Goal: Information Seeking & Learning: Learn about a topic

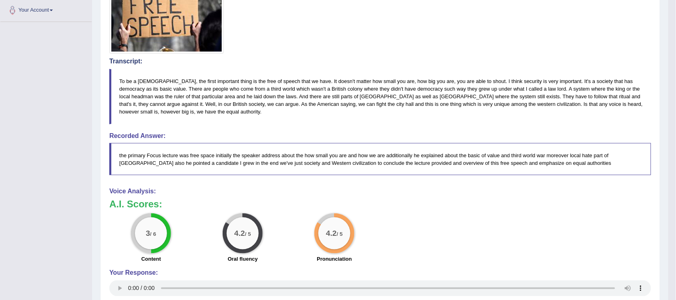
click at [330, 195] on h4 "Voice Analysis:" at bounding box center [380, 191] width 542 height 7
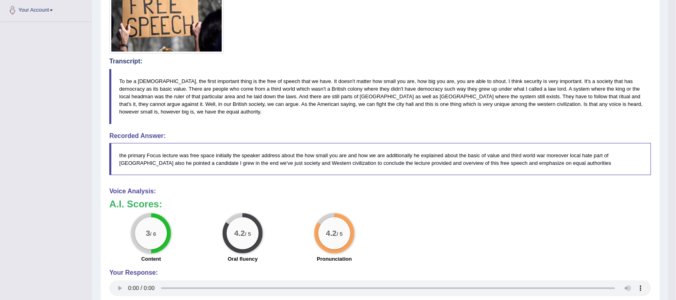
click at [330, 195] on h4 "Voice Analysis:" at bounding box center [380, 191] width 542 height 7
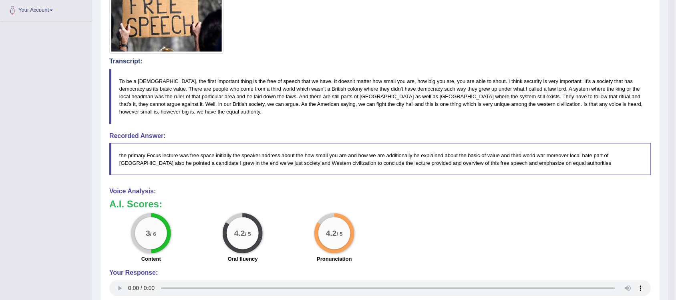
click at [330, 195] on h4 "Voice Analysis:" at bounding box center [380, 191] width 542 height 7
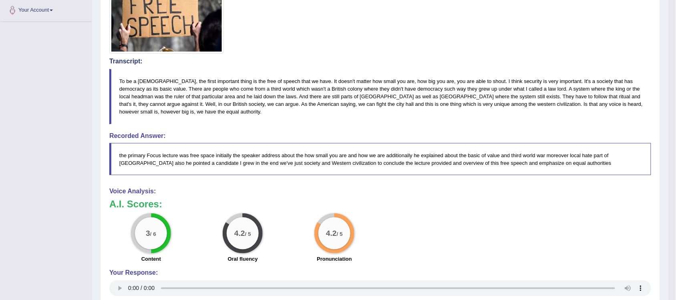
click at [330, 195] on h4 "Voice Analysis:" at bounding box center [380, 191] width 542 height 7
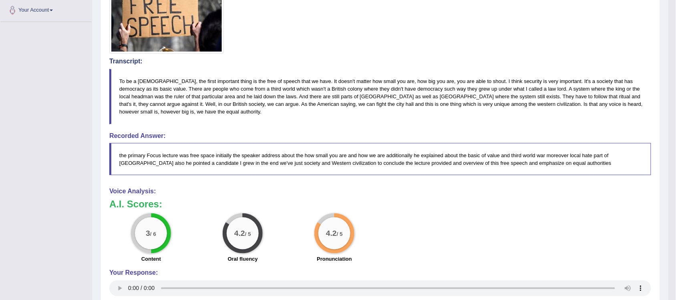
click at [330, 195] on h4 "Voice Analysis:" at bounding box center [380, 191] width 542 height 7
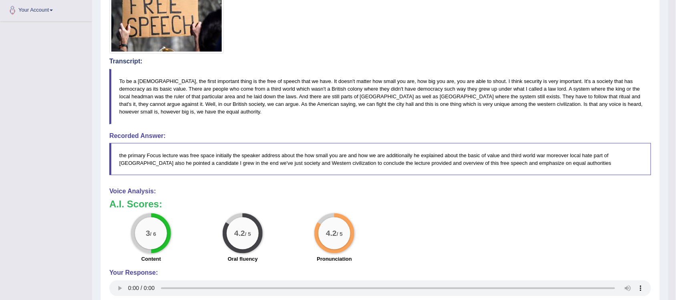
click at [329, 195] on h4 "Voice Analysis:" at bounding box center [380, 191] width 542 height 7
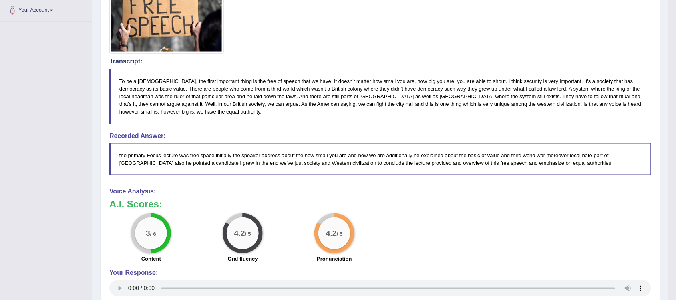
click at [329, 195] on h4 "Voice Analysis:" at bounding box center [380, 191] width 542 height 7
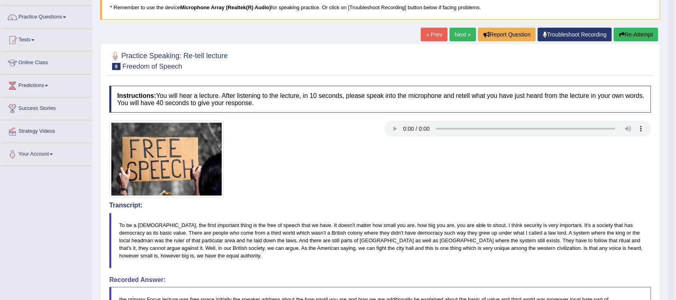
scroll to position [50, 0]
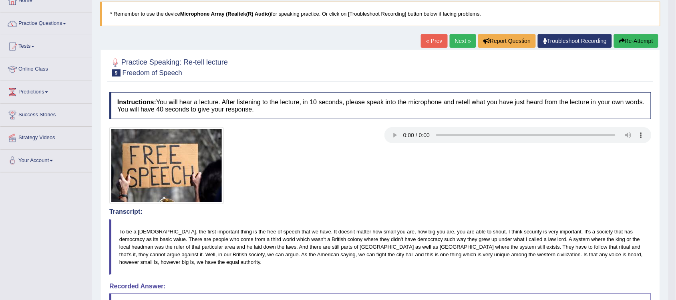
click at [460, 42] on link "Next »" at bounding box center [463, 41] width 26 height 14
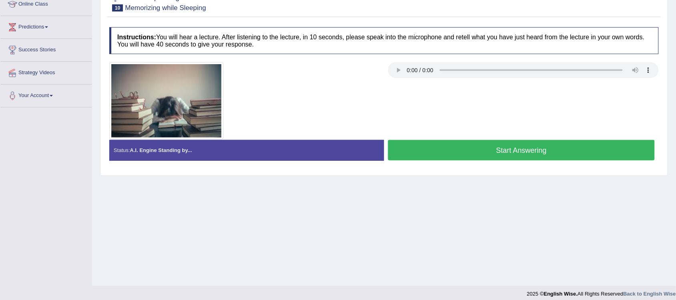
click at [480, 150] on button "Start Answering" at bounding box center [521, 150] width 267 height 20
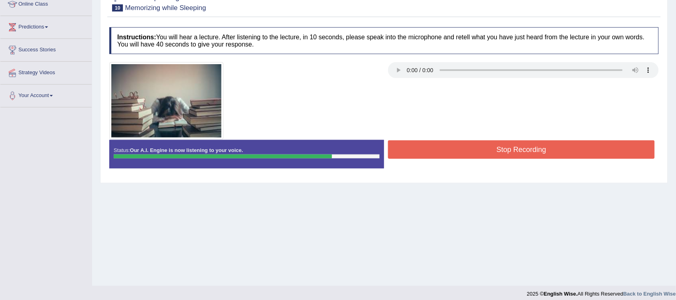
click at [505, 147] on button "Stop Recording" at bounding box center [521, 149] width 267 height 18
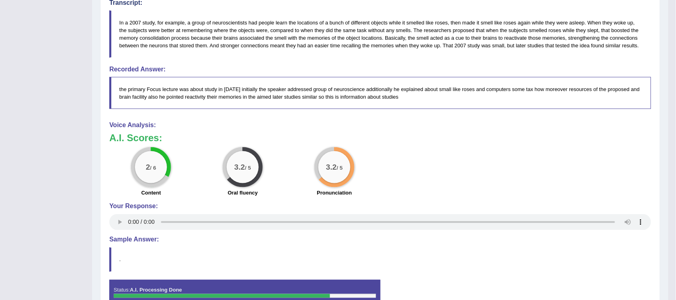
scroll to position [59, 0]
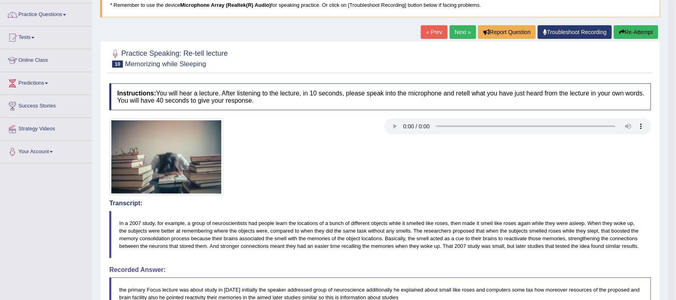
click at [456, 33] on link "Next »" at bounding box center [463, 32] width 26 height 14
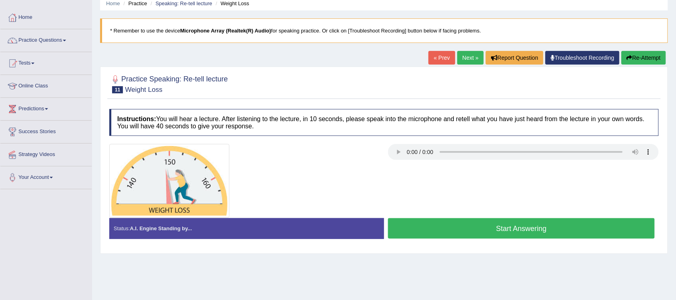
scroll to position [50, 0]
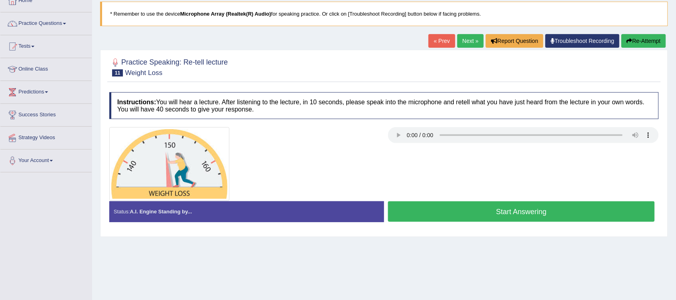
click at [470, 218] on button "Start Answering" at bounding box center [521, 211] width 267 height 20
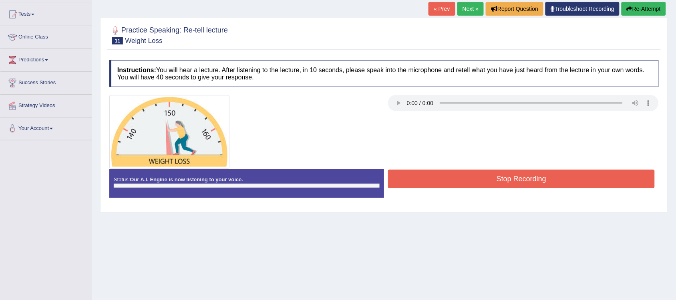
scroll to position [100, 0]
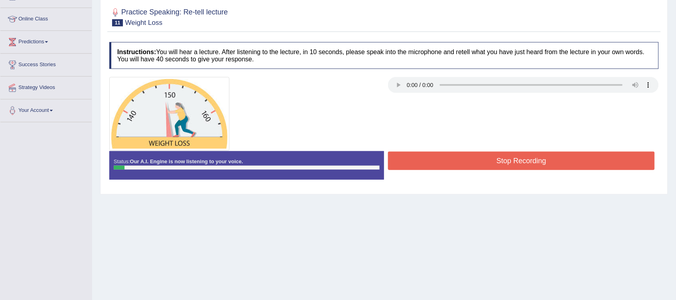
click at [475, 159] on button "Stop Recording" at bounding box center [521, 160] width 267 height 18
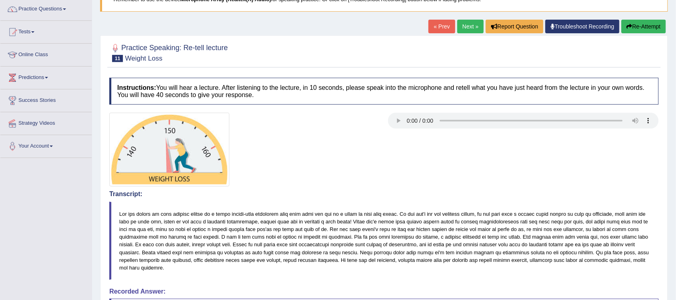
scroll to position [48, 0]
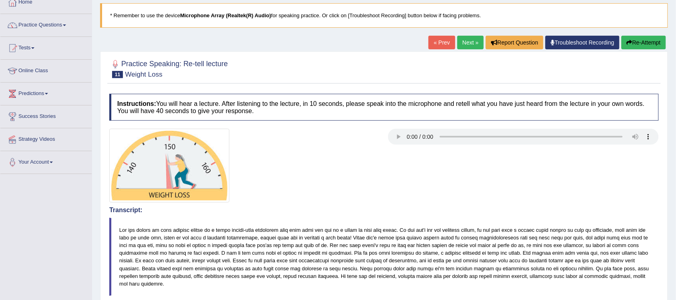
click at [467, 42] on link "Next »" at bounding box center [471, 43] width 26 height 14
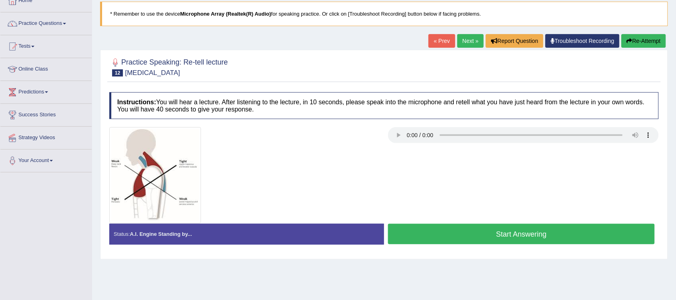
click at [430, 186] on div at bounding box center [384, 175] width 558 height 96
click at [469, 237] on button "Start Answering" at bounding box center [521, 234] width 267 height 20
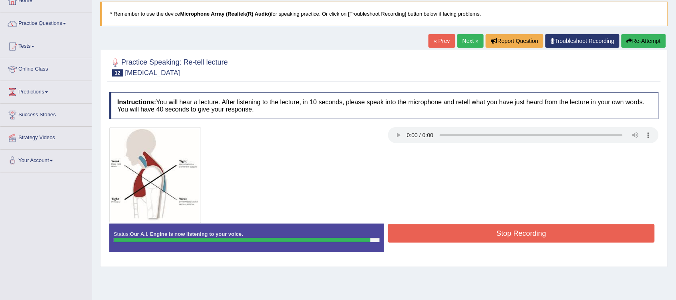
click at [516, 232] on button "Stop Recording" at bounding box center [521, 233] width 267 height 18
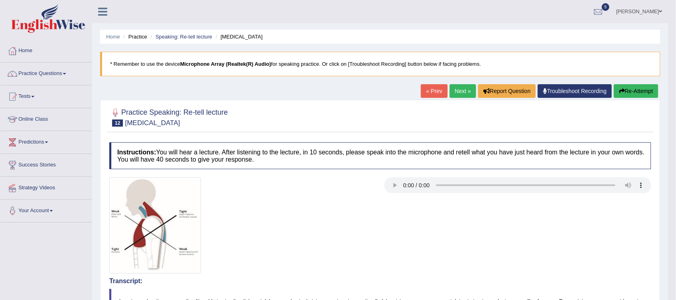
click at [462, 93] on link "Next »" at bounding box center [463, 91] width 26 height 14
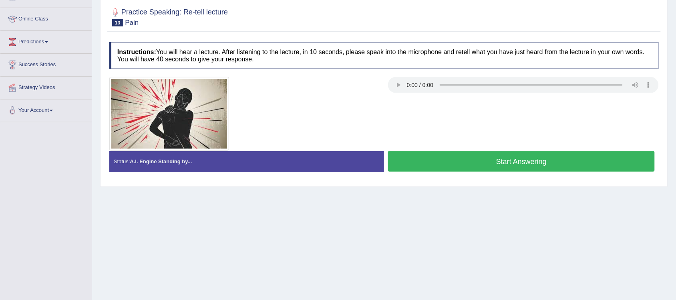
click at [461, 161] on button "Start Answering" at bounding box center [521, 161] width 267 height 20
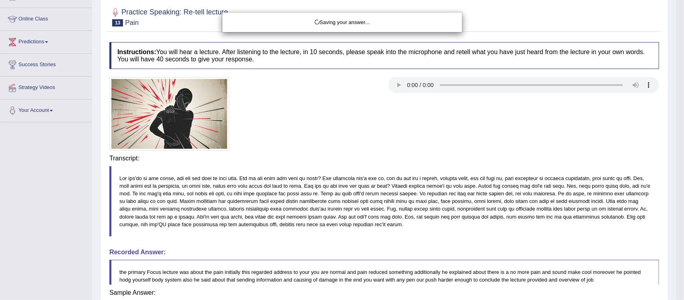
click at [486, 166] on body "Toggle navigation Home Practice Questions Speaking Practice Read Aloud Repeat S…" at bounding box center [342, 50] width 684 height 300
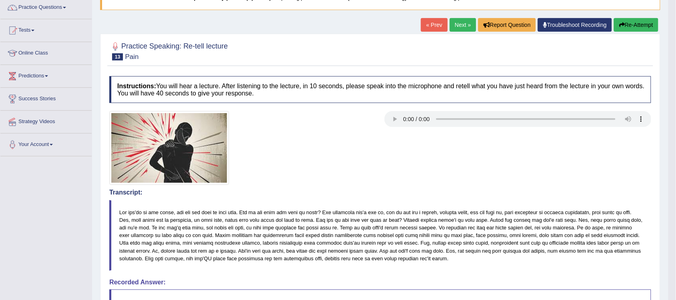
scroll to position [64, 0]
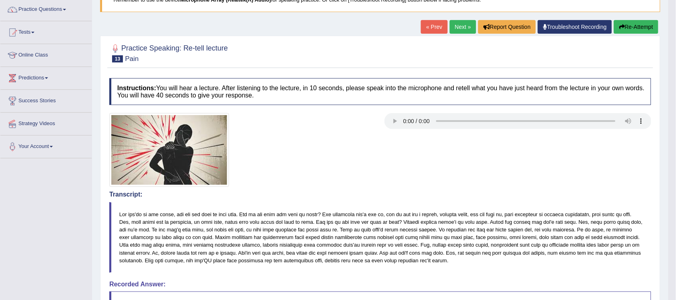
click at [453, 25] on link "Next »" at bounding box center [463, 27] width 26 height 14
